Goal: Task Accomplishment & Management: Manage account settings

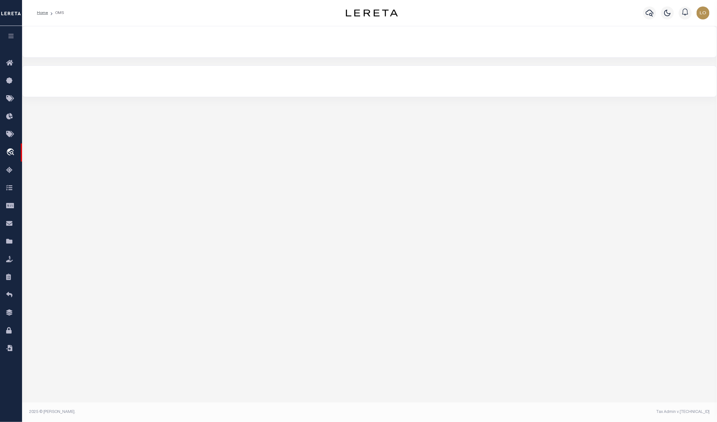
click at [57, 12] on li "OMS" at bounding box center [56, 13] width 16 height 6
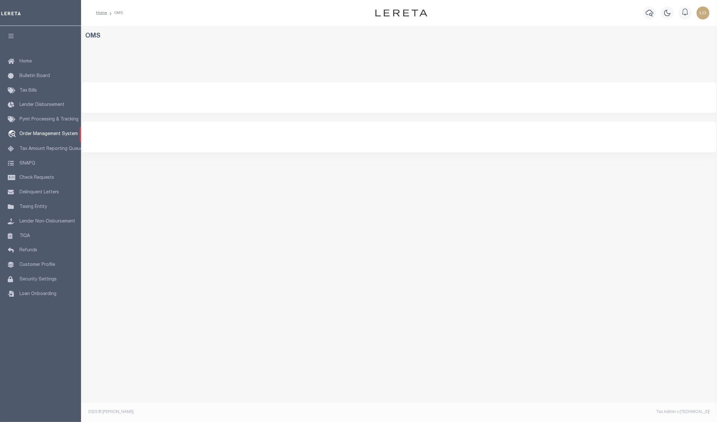
select select "200"
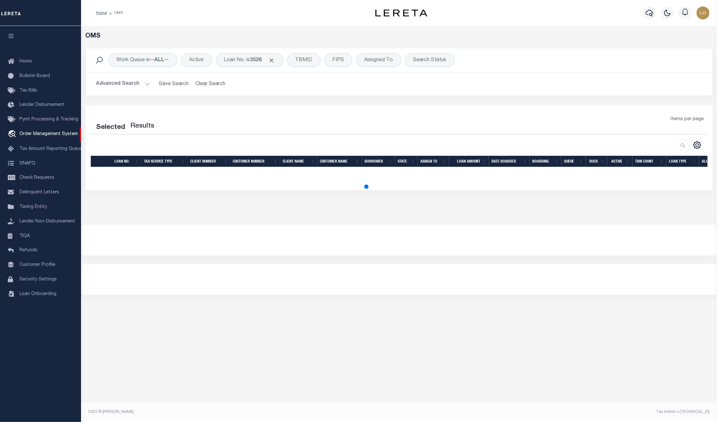
select select "200"
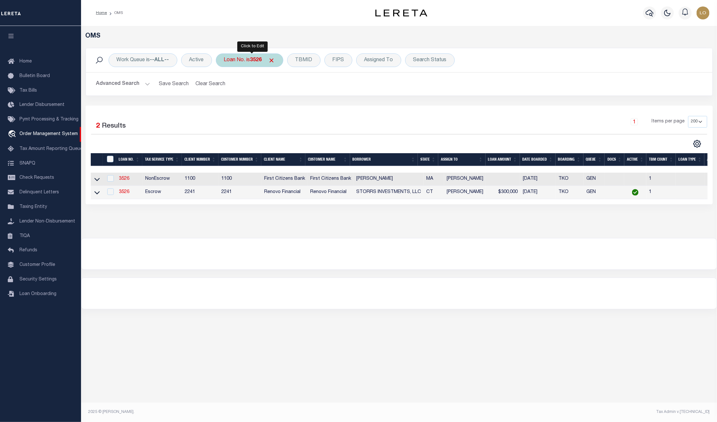
click at [253, 64] on div "Loan No. is 3526" at bounding box center [249, 60] width 67 height 14
type input "18830"
click at [309, 105] on input "Apply" at bounding box center [310, 106] width 19 height 11
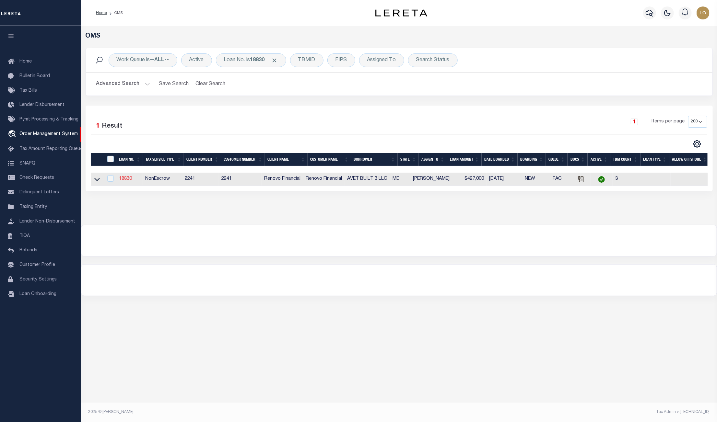
click at [125, 181] on link "18830" at bounding box center [125, 179] width 13 height 5
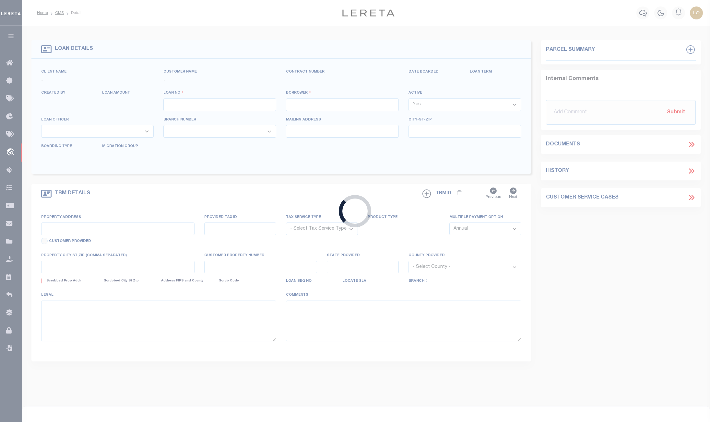
type input "18830"
type input "AVET BUILT 3 LLC"
select select
type input "544 Old Westminster Pike"
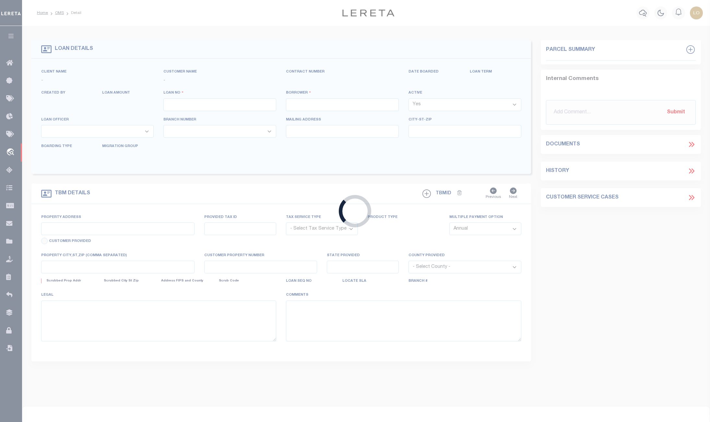
type input "Westminster MD 21157"
select select "10"
select select "NonEscrow"
type input "46 John Street"
type input "Westminster, MD 21157"
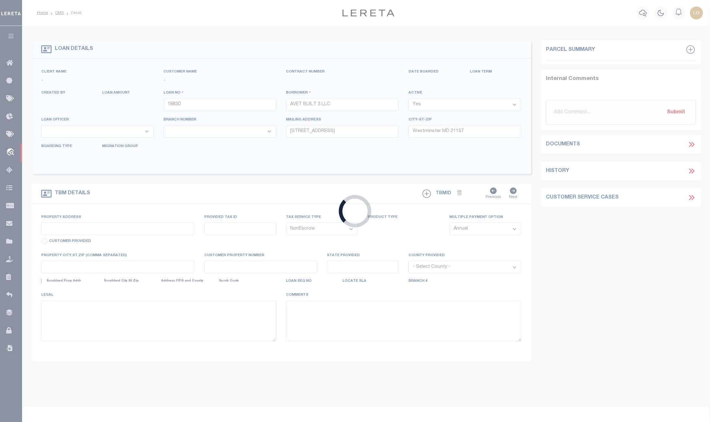
type input "a0kUS00000AIkY5"
type input "MD"
type textarea "LEGAL REQUIRED"
select select "25066"
select select "2"
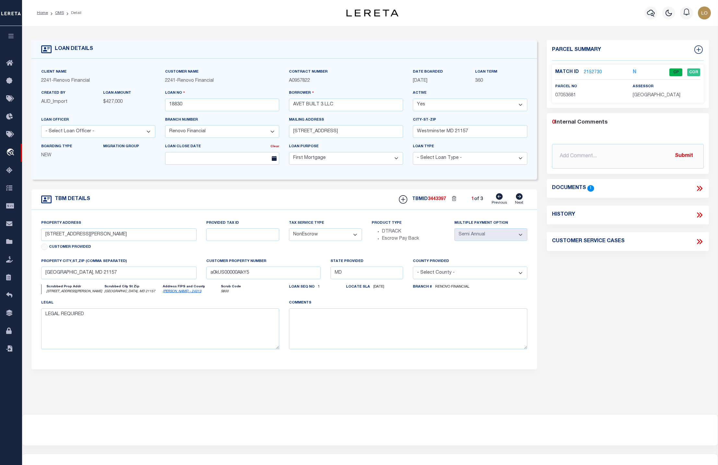
click at [591, 72] on link "2152730" at bounding box center [593, 72] width 18 height 7
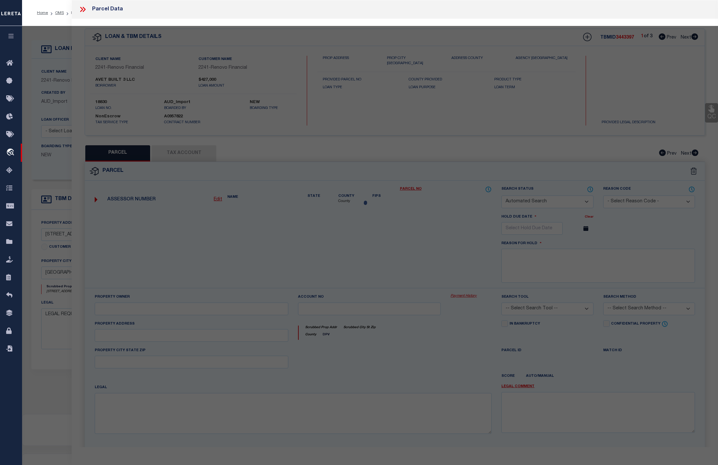
checkbox input "false"
select select "CP"
type input "AVET BUILT 3 LLC"
select select "AGW"
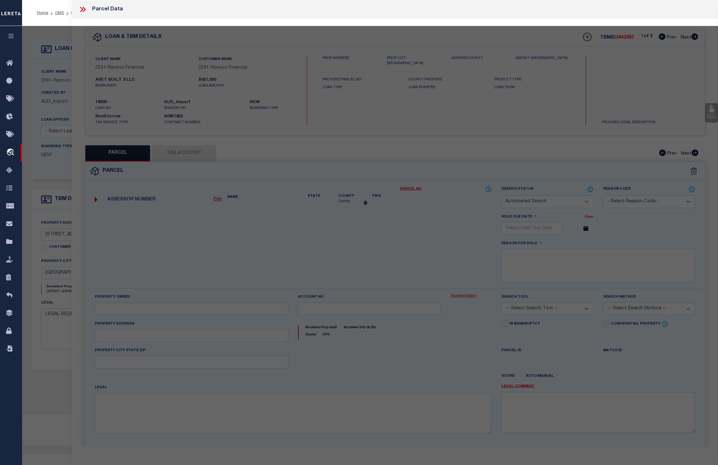
select select
type input "46 JOHN ST UNIT: 46"
type input "WESTMINSTER MD 21157-0000"
type textarea "UNIT 46 46 JOHN ST 49-28/32 JOHN STREET CONDOS"
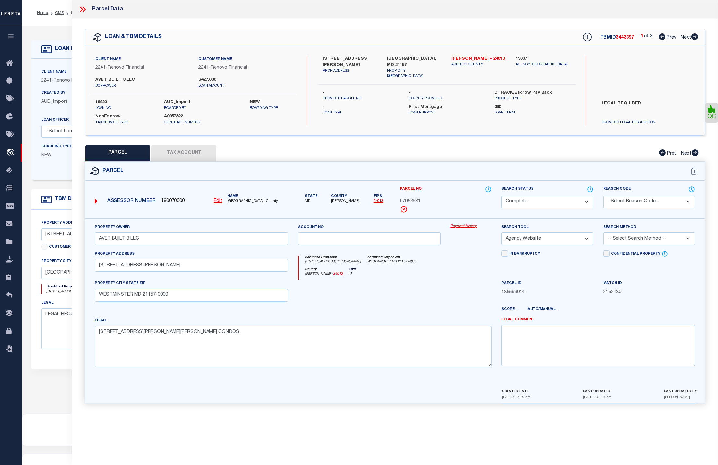
click at [81, 12] on icon at bounding box center [81, 9] width 3 height 5
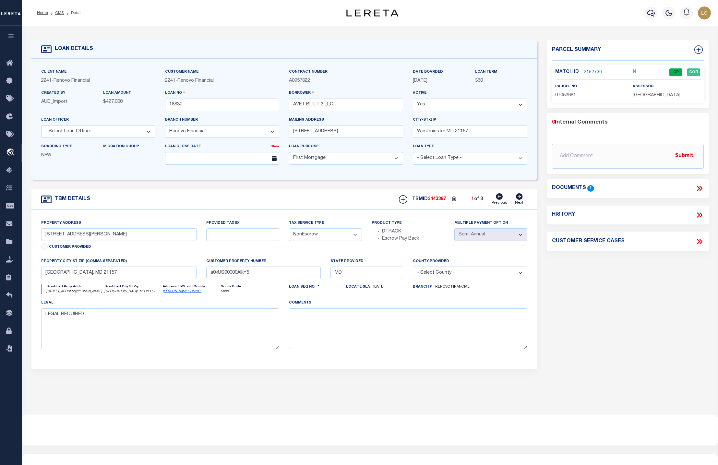
click at [318, 241] on select "- Select Tax Service Type - Escrow NonEscrow" at bounding box center [325, 234] width 73 height 13
click at [620, 331] on div "Parcel Summary Match ID 2152730 N parcel no 07053681 assessor 0" at bounding box center [628, 217] width 172 height 354
click at [591, 74] on link "2152730" at bounding box center [593, 72] width 18 height 7
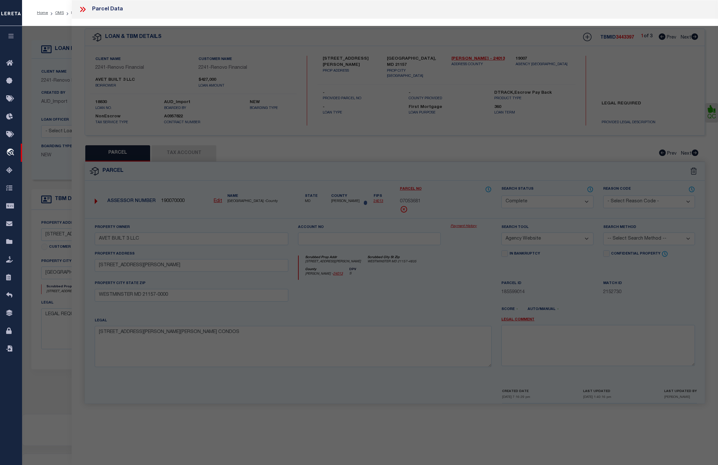
select select "AS"
select select
checkbox input "false"
select select "CP"
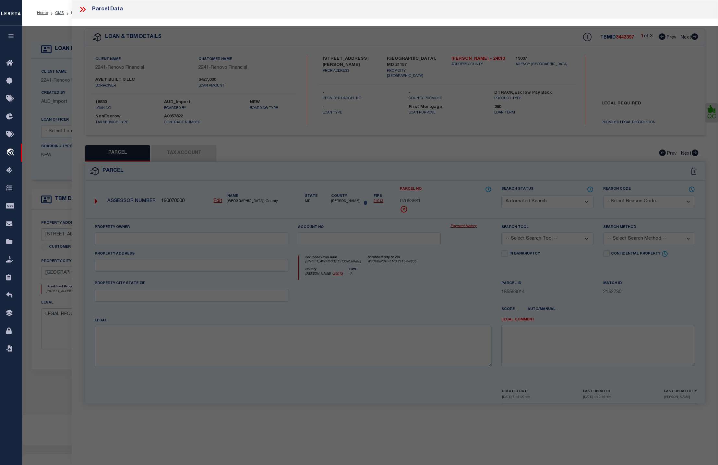
type input "AVET BUILT 3 LLC"
select select "AGW"
select select
type input "46 JOHN ST UNIT: 46"
type input "WESTMINSTER MD 21157-0000"
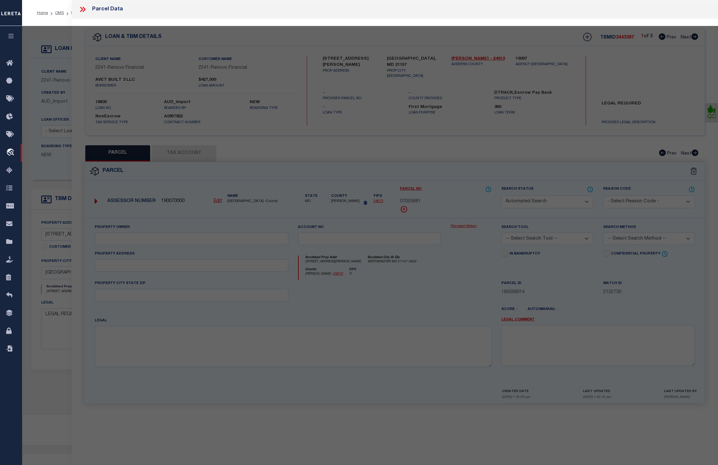
type textarea "UNIT 46 46 JOHN ST 49-28/32 JOHN STREET CONDOS"
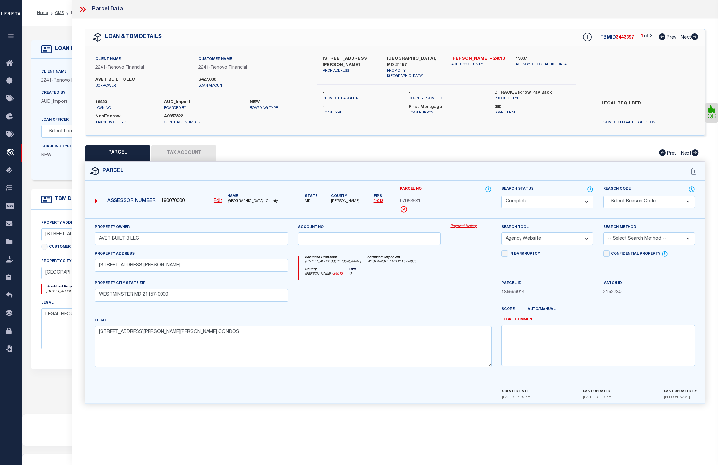
click at [465, 222] on div "Property Owner AVET BUILT 3 LLC Account no Payment History Search Tool -- Selec…" at bounding box center [395, 303] width 620 height 170
click at [713, 118] on link "QC" at bounding box center [711, 112] width 13 height 19
select select "COR"
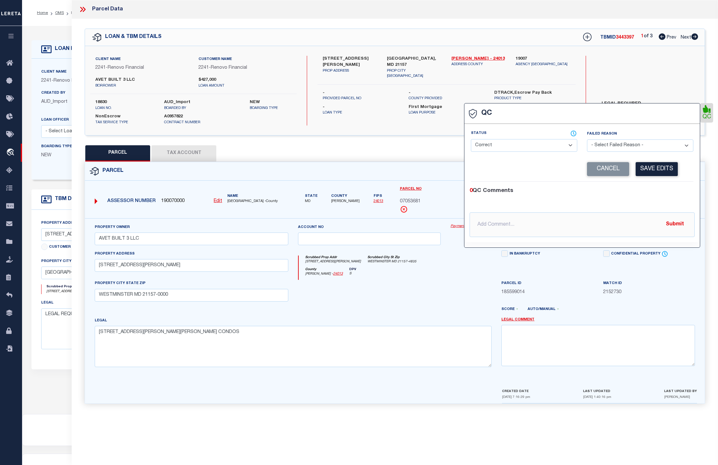
click at [607, 146] on select "- Select Failed Reason - Additional Parcel Located Confidential Property Double…" at bounding box center [640, 145] width 106 height 13
click at [525, 176] on div "Corrected Search Value" at bounding box center [526, 169] width 111 height 14
drag, startPoint x: 474, startPoint y: 190, endPoint x: 482, endPoint y: 193, distance: 8.3
click at [482, 193] on div "0 QC Comments" at bounding box center [580, 191] width 222 height 8
click at [378, 149] on div "PARCEL Tax Account Prev Next" at bounding box center [395, 153] width 620 height 16
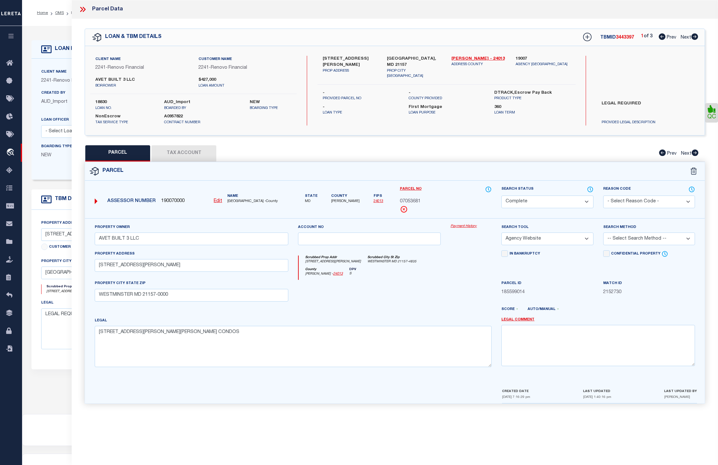
click at [468, 227] on link "Payment History" at bounding box center [470, 227] width 41 height 6
